Goal: Information Seeking & Learning: Learn about a topic

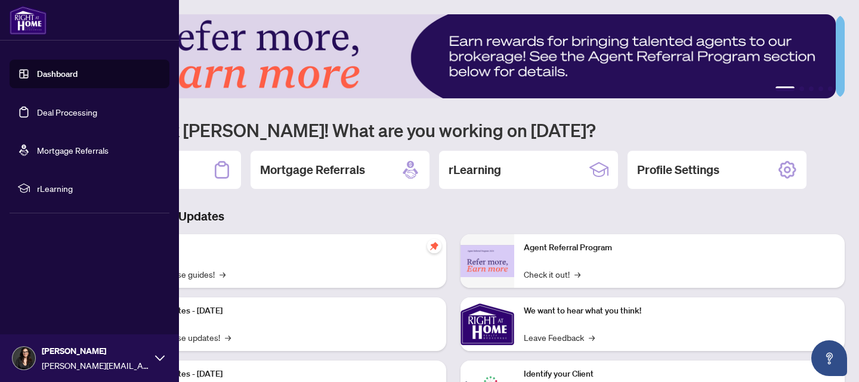
click at [55, 194] on span "rLearning" at bounding box center [99, 188] width 124 height 13
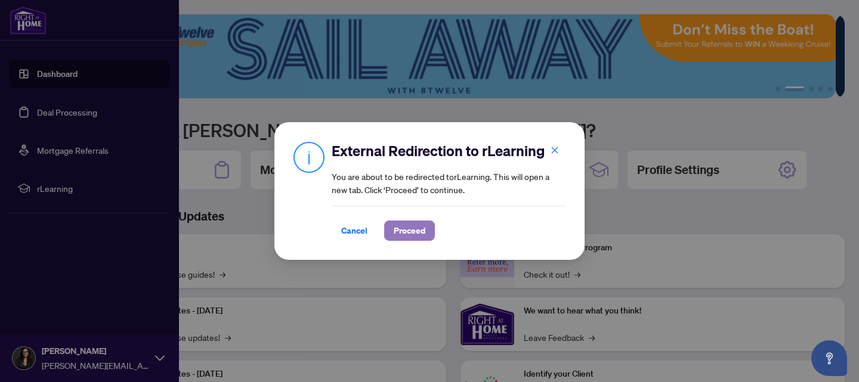
click at [407, 233] on span "Proceed" at bounding box center [410, 230] width 32 height 19
